Goal: Information Seeking & Learning: Learn about a topic

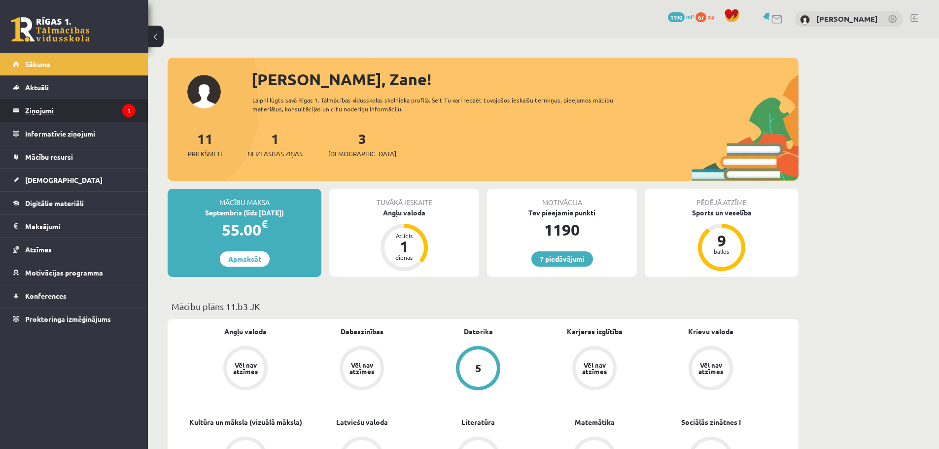
click at [59, 106] on legend "Ziņojumi 1" at bounding box center [80, 110] width 110 height 23
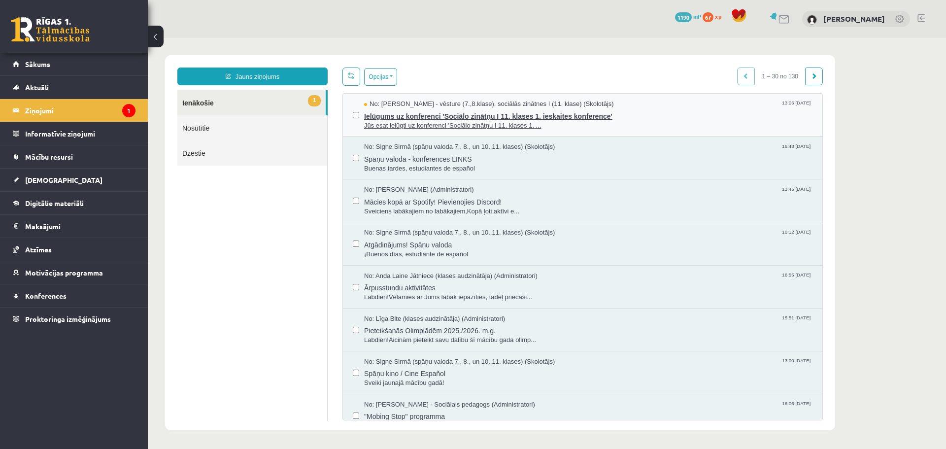
click at [369, 115] on span "Ielūgums uz konferenci 'Sociālo zinātņu I 11. klases 1. ieskaites konference'" at bounding box center [588, 115] width 449 height 12
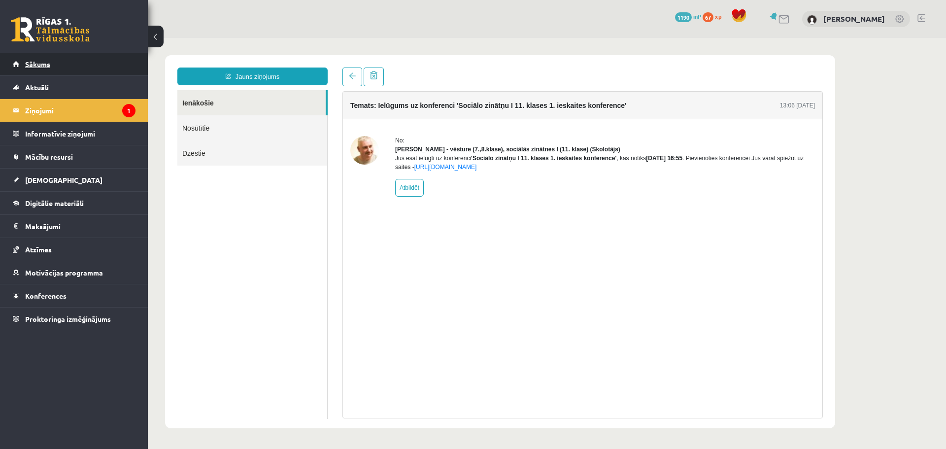
click at [75, 66] on link "Sākums" at bounding box center [74, 64] width 123 height 23
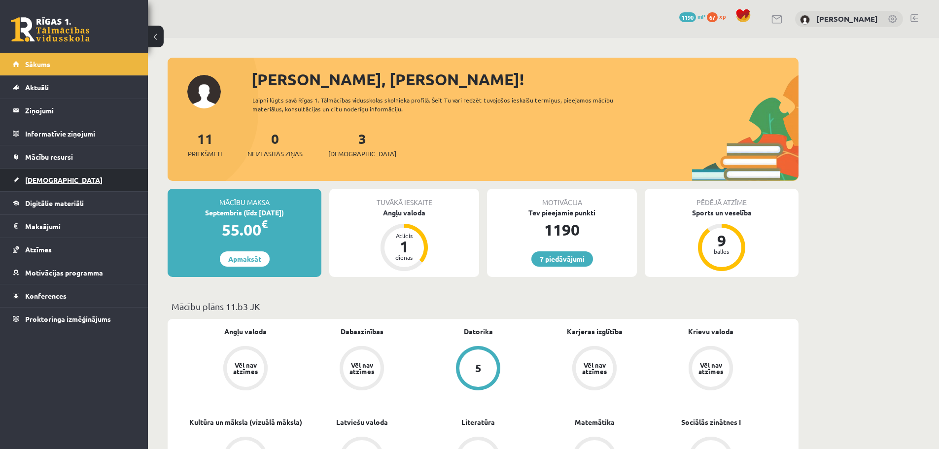
click at [48, 173] on link "[DEMOGRAPHIC_DATA]" at bounding box center [74, 180] width 123 height 23
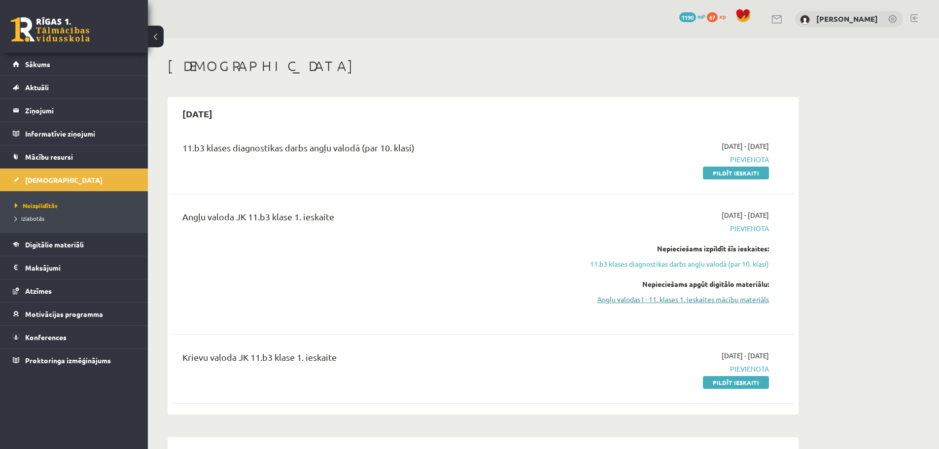
click at [706, 304] on link "Angļu valodas I - 11. klases 1. ieskaites mācību materiāls" at bounding box center [676, 299] width 186 height 10
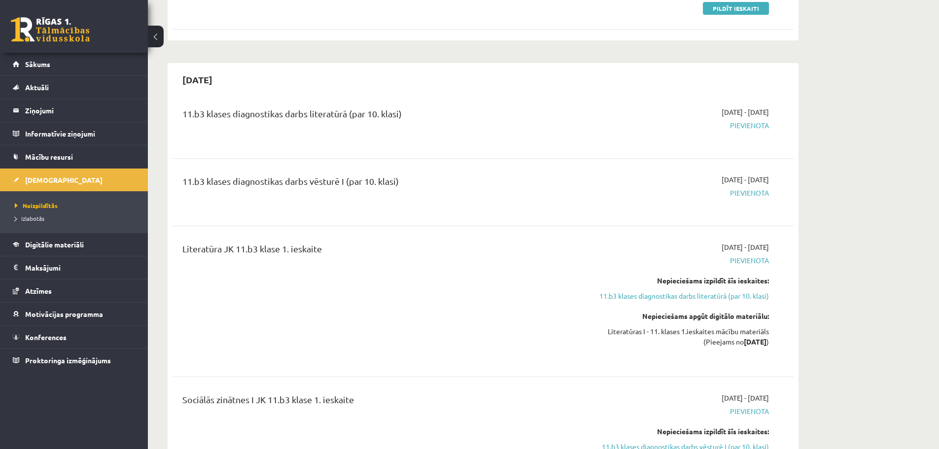
scroll to position [393, 0]
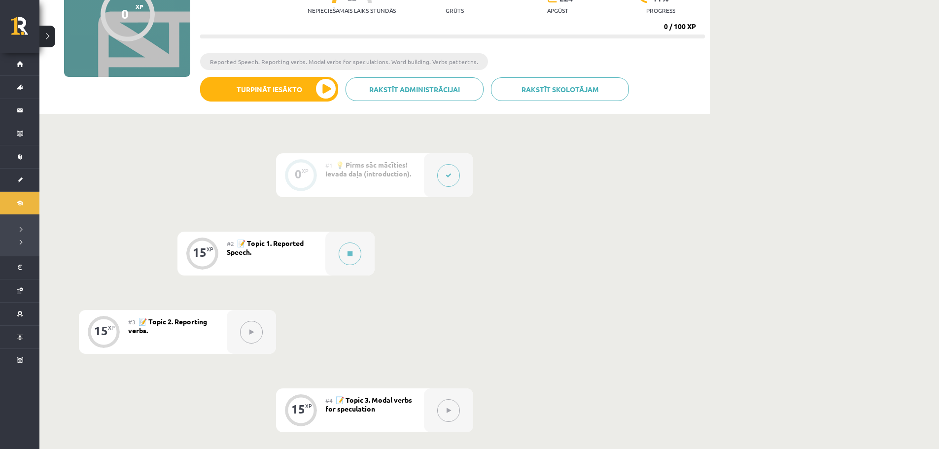
scroll to position [132, 0]
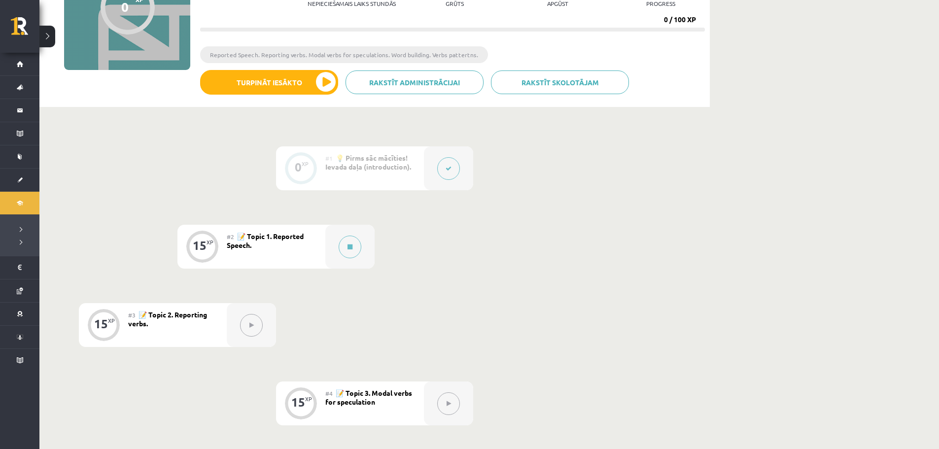
drag, startPoint x: 414, startPoint y: 348, endPoint x: 372, endPoint y: 348, distance: 41.4
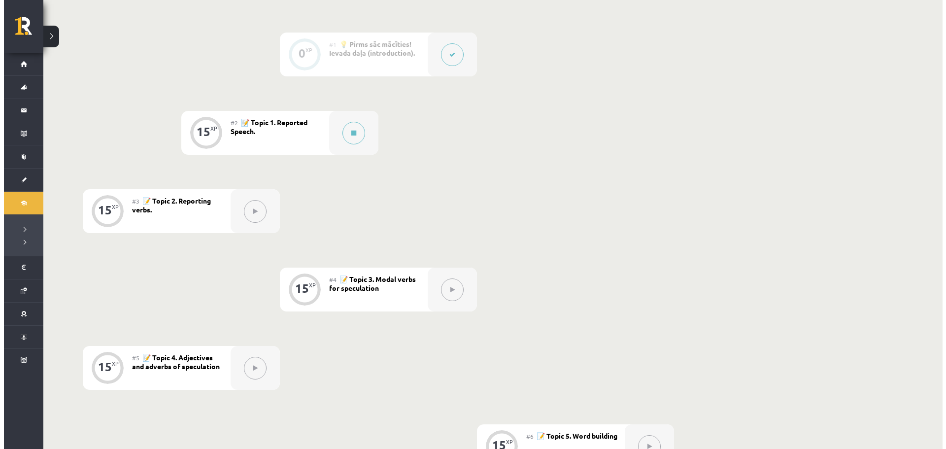
scroll to position [245, 0]
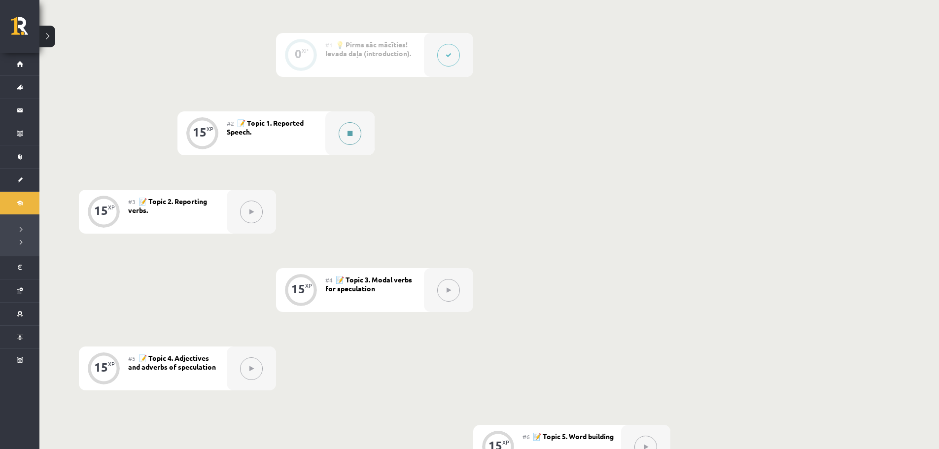
click at [358, 127] on button at bounding box center [350, 133] width 23 height 23
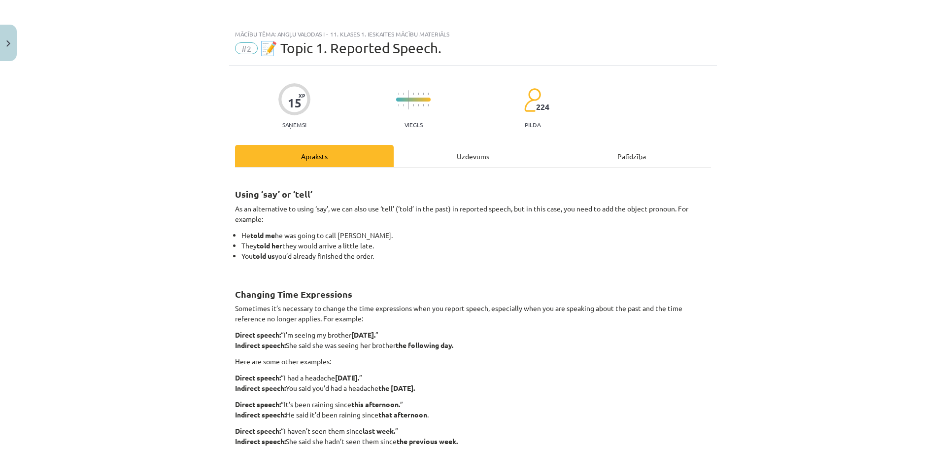
drag, startPoint x: 358, startPoint y: 127, endPoint x: 295, endPoint y: 168, distance: 74.8
click at [295, 168] on div "Using ‘say’ or ‘tell’ As an alternative to using ‘say’, we can also use ‘tell’ …" at bounding box center [473, 340] width 476 height 345
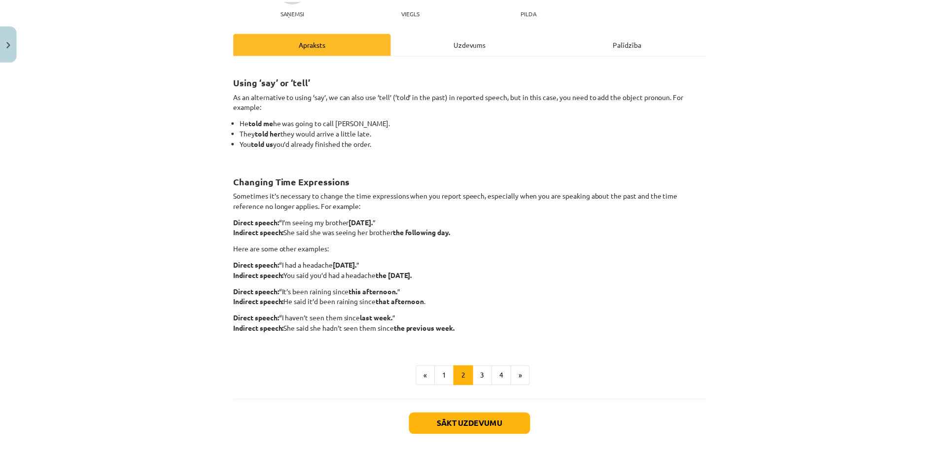
scroll to position [99, 0]
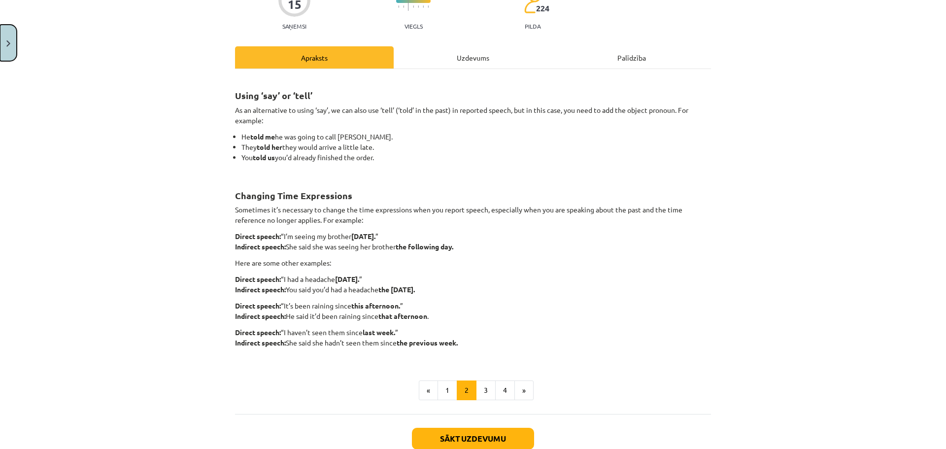
click at [0, 53] on button "Close" at bounding box center [8, 43] width 17 height 36
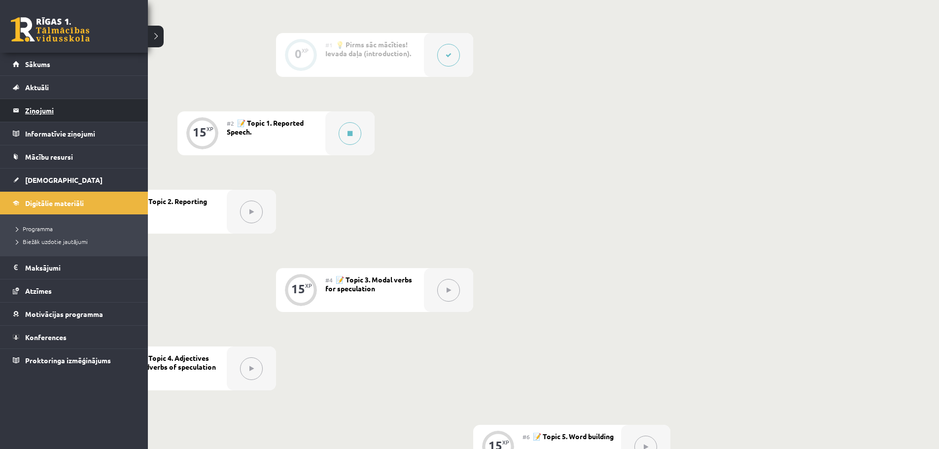
click at [42, 114] on legend "Ziņojumi 0" at bounding box center [80, 110] width 110 height 23
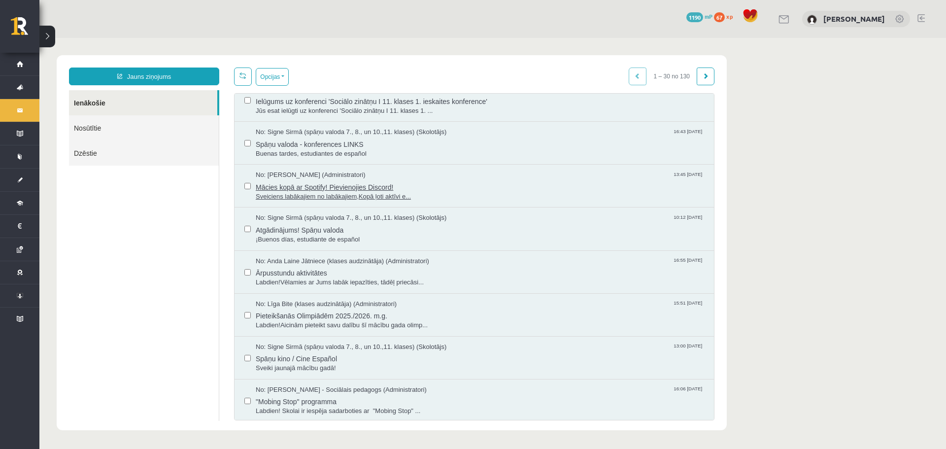
scroll to position [16, 0]
click at [299, 272] on span "Ārpusstundu aktivitātes" at bounding box center [480, 270] width 449 height 12
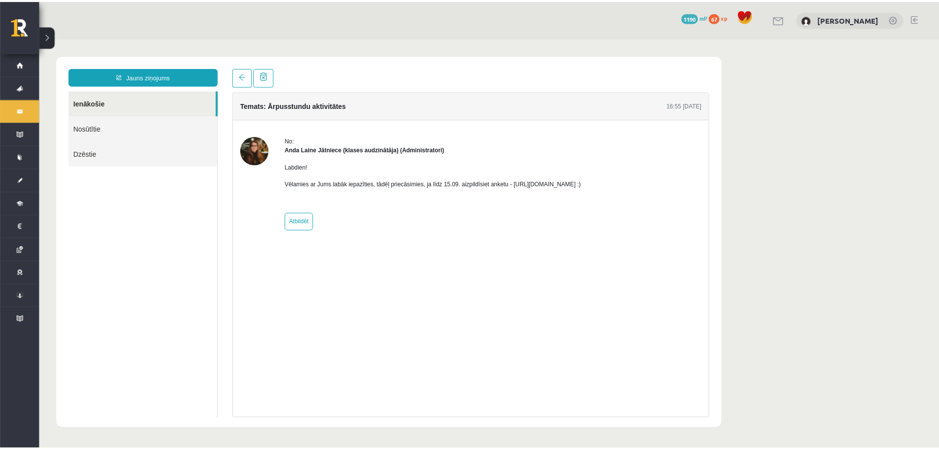
scroll to position [0, 0]
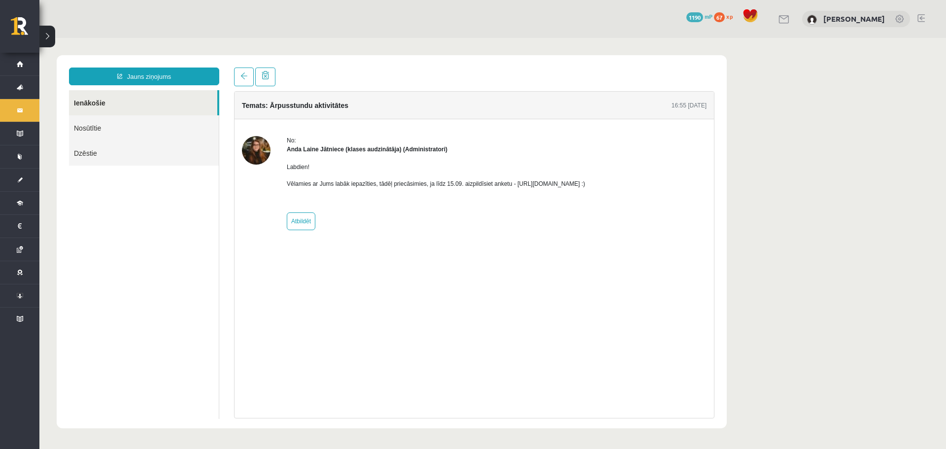
click at [524, 187] on p "Vēlamies ar Jums labāk iepazīties, tādēļ priecāsimies, ja līdz 15.09. aizpildīs…" at bounding box center [436, 183] width 299 height 9
drag, startPoint x: 509, startPoint y: 184, endPoint x: 649, endPoint y: 183, distance: 139.5
click at [649, 183] on div "No: Anda Laine Jātniece (klases audzinātāja) (Administratori) Labdien! Vēlamies…" at bounding box center [474, 183] width 465 height 94
click at [623, 184] on div "No: Anda Laine Jātniece (klases audzinātāja) (Administratori) Labdien! Vēlamies…" at bounding box center [474, 183] width 465 height 94
drag, startPoint x: 619, startPoint y: 181, endPoint x: 510, endPoint y: 181, distance: 108.4
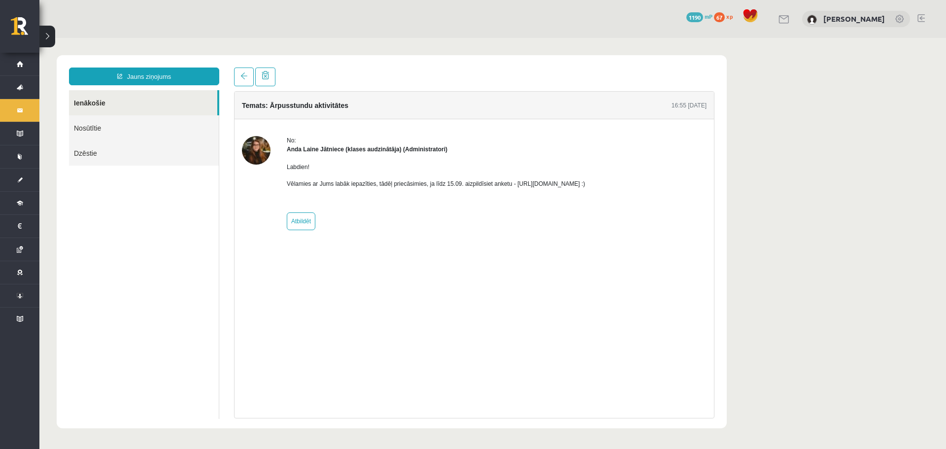
click at [510, 181] on p "Vēlamies ar Jums labāk iepazīties, tādēļ priecāsimies, ja līdz 15.09. aizpildīs…" at bounding box center [436, 183] width 299 height 9
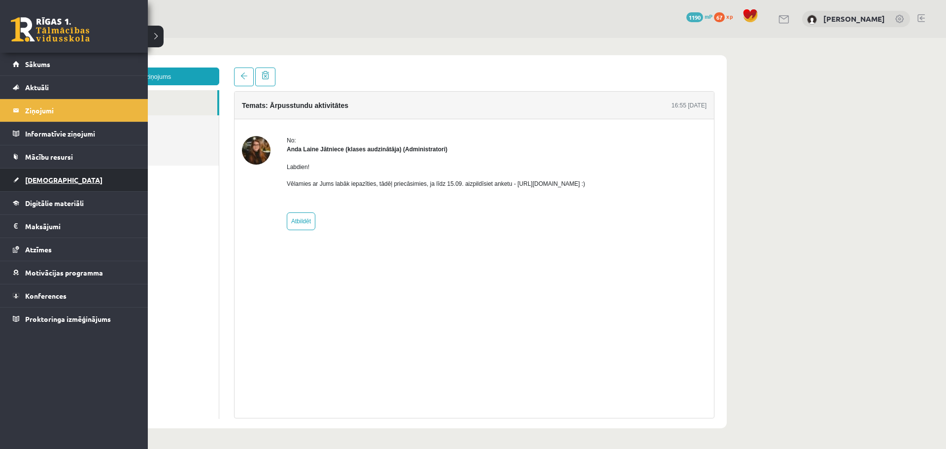
click at [68, 190] on link "[DEMOGRAPHIC_DATA]" at bounding box center [74, 180] width 123 height 23
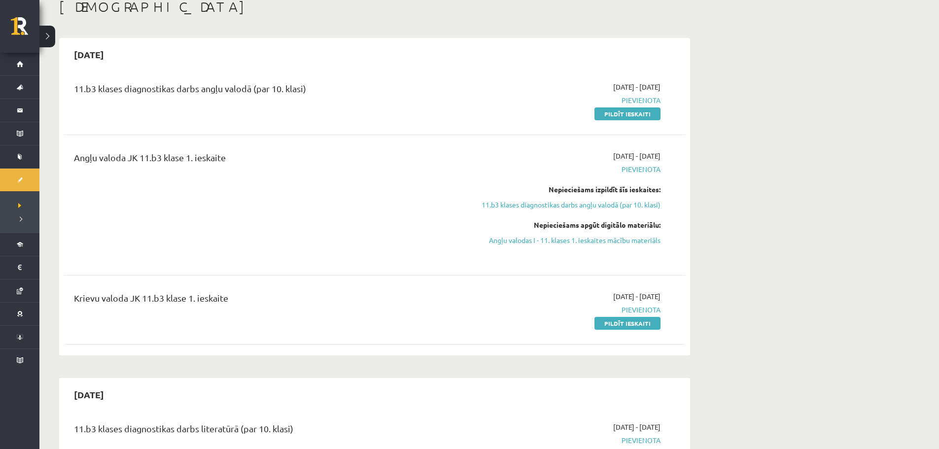
scroll to position [66, 0]
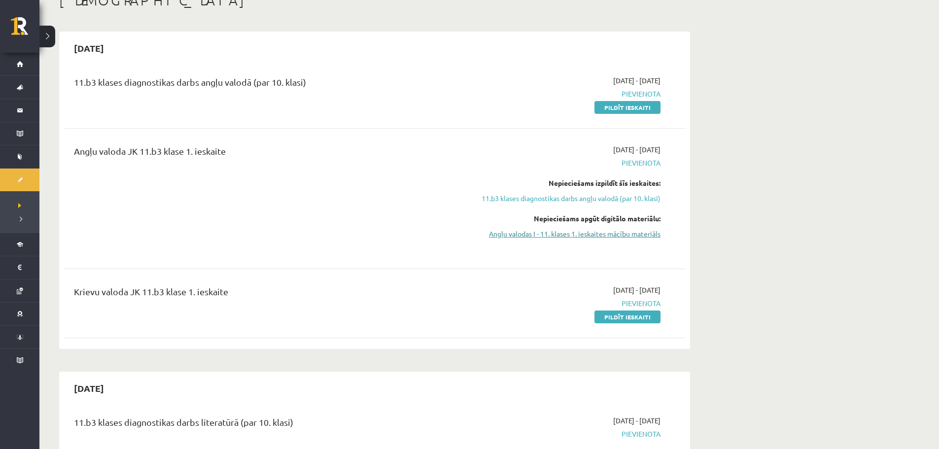
click at [596, 232] on link "Angļu valodas I - 11. klases 1. ieskaites mācību materiāls" at bounding box center [568, 234] width 186 height 10
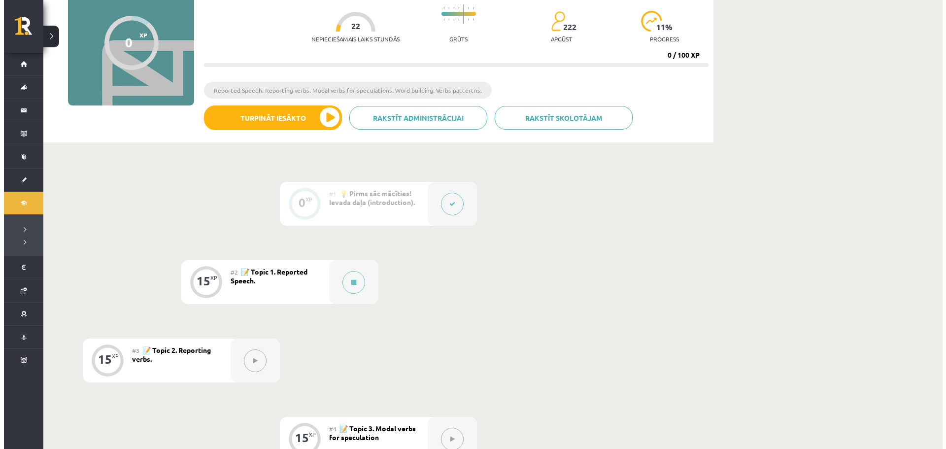
scroll to position [99, 0]
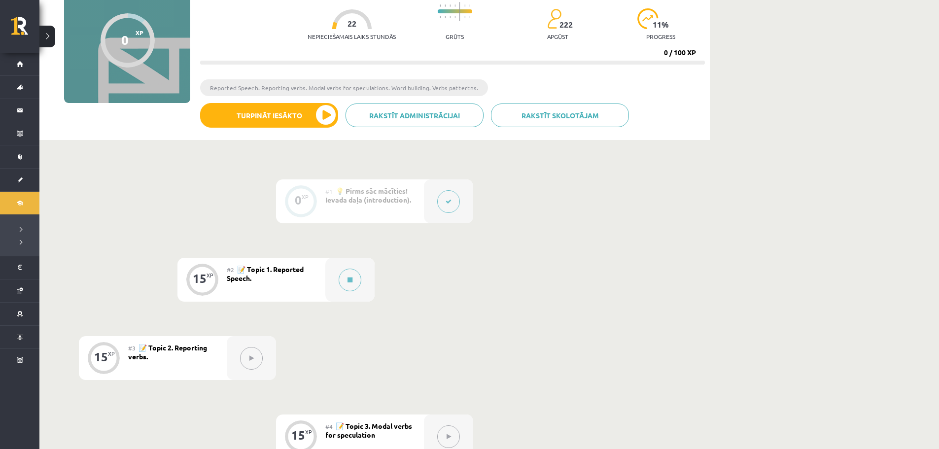
click at [284, 133] on div "Rakstīt skolotājam Rakstīt administrācijai Turpināt iesākto" at bounding box center [452, 119] width 505 height 32
click at [281, 120] on button "Turpināt iesākto" at bounding box center [269, 115] width 138 height 25
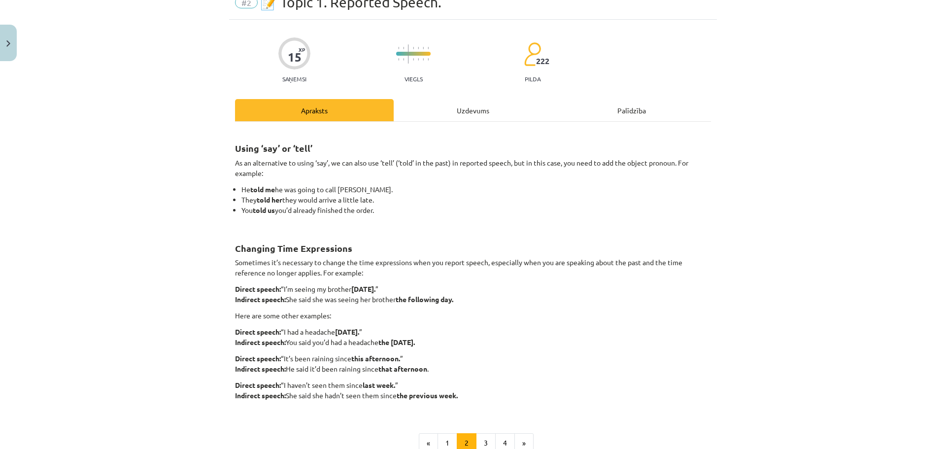
scroll to position [49, 0]
